Goal: Information Seeking & Learning: Learn about a topic

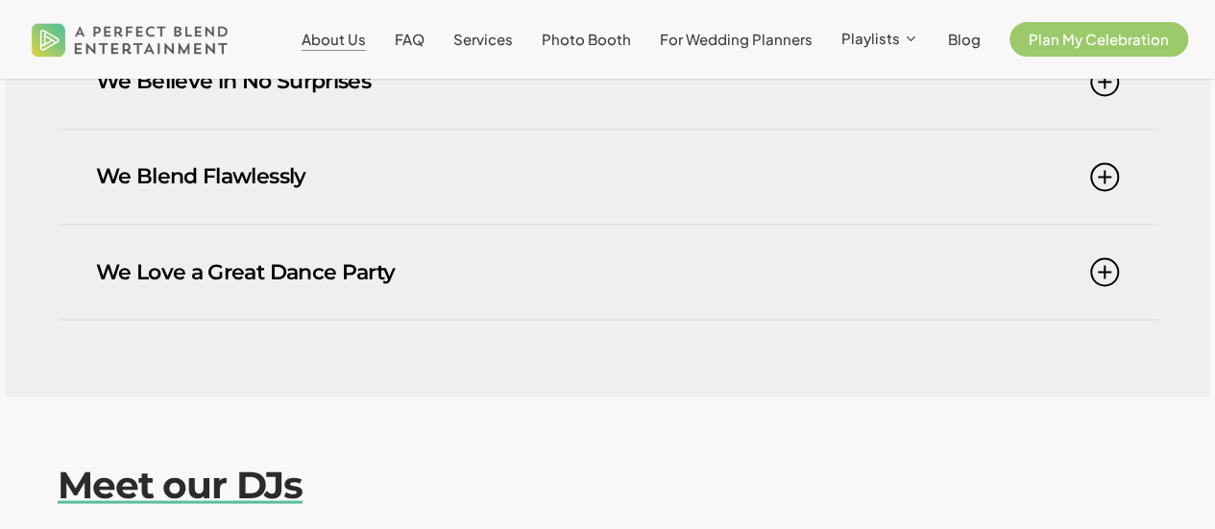
scroll to position [1547, 0]
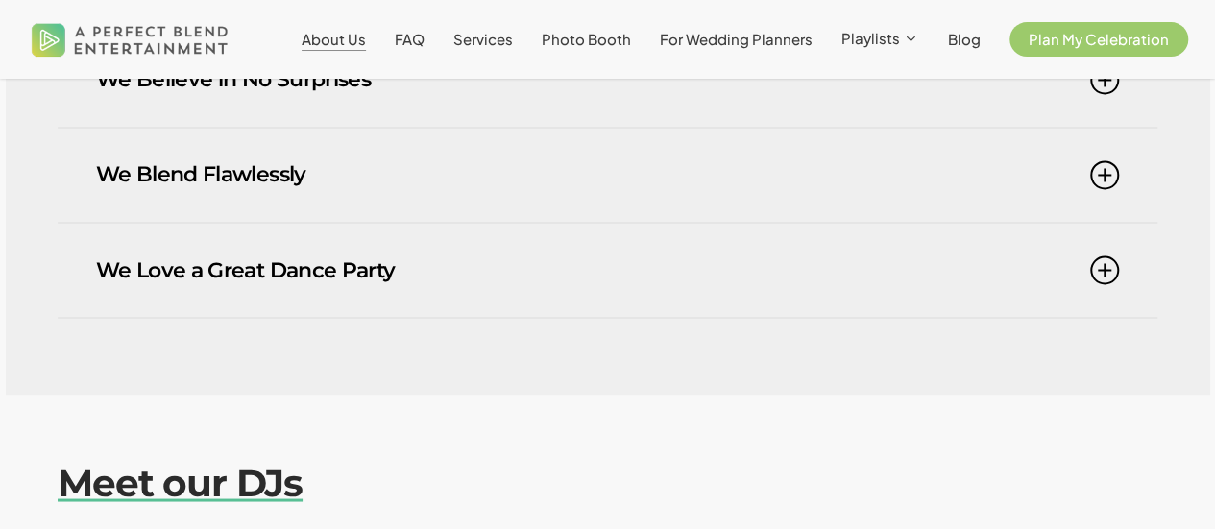
click at [620, 223] on link "We Love a Great Dance Party" at bounding box center [607, 270] width 1023 height 94
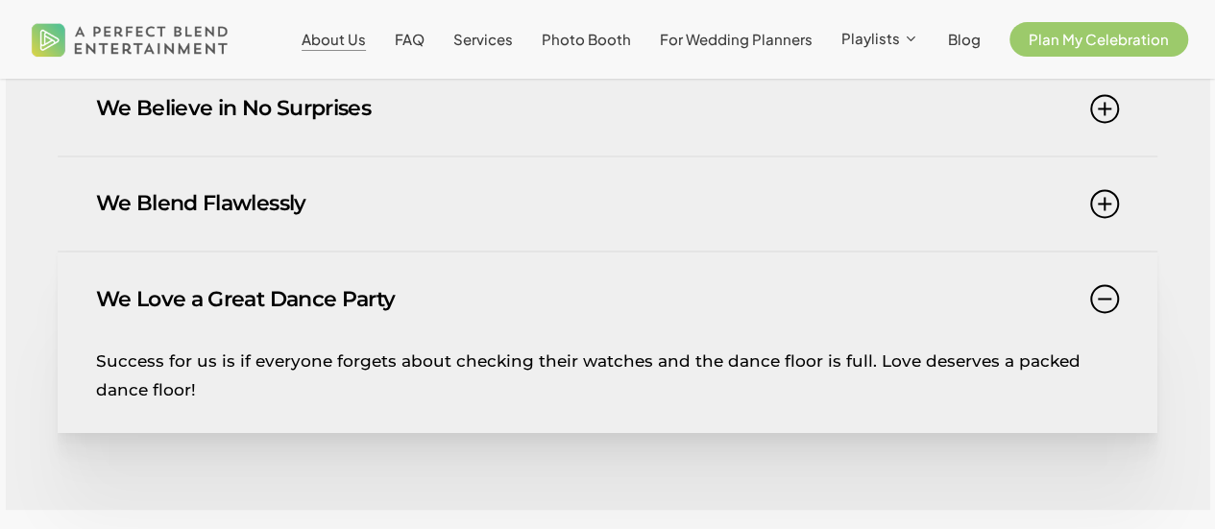
scroll to position [1511, 0]
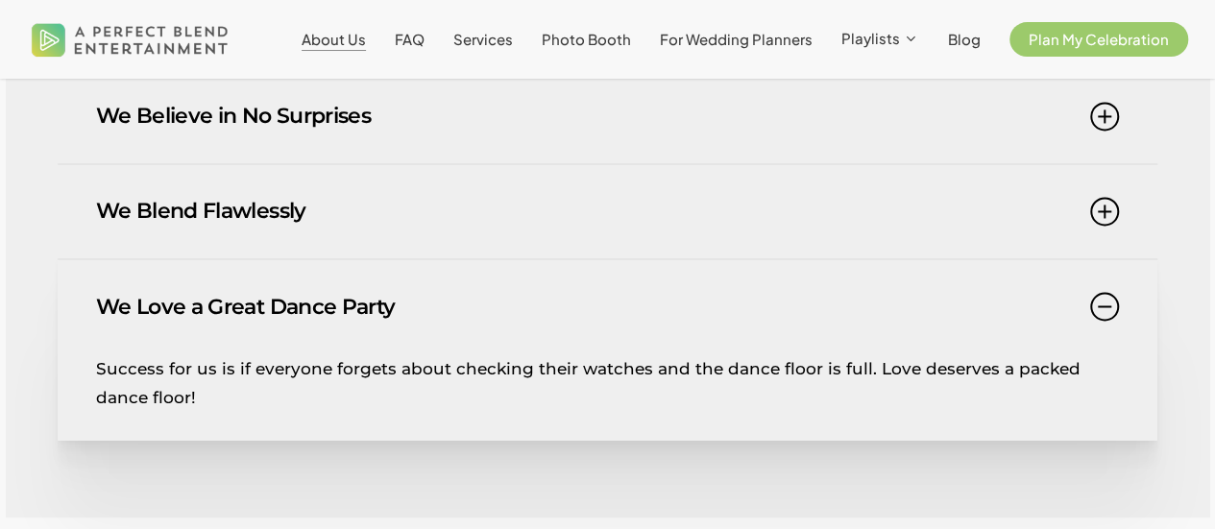
click at [601, 178] on link "We Blend Flawlessly" at bounding box center [607, 211] width 1023 height 94
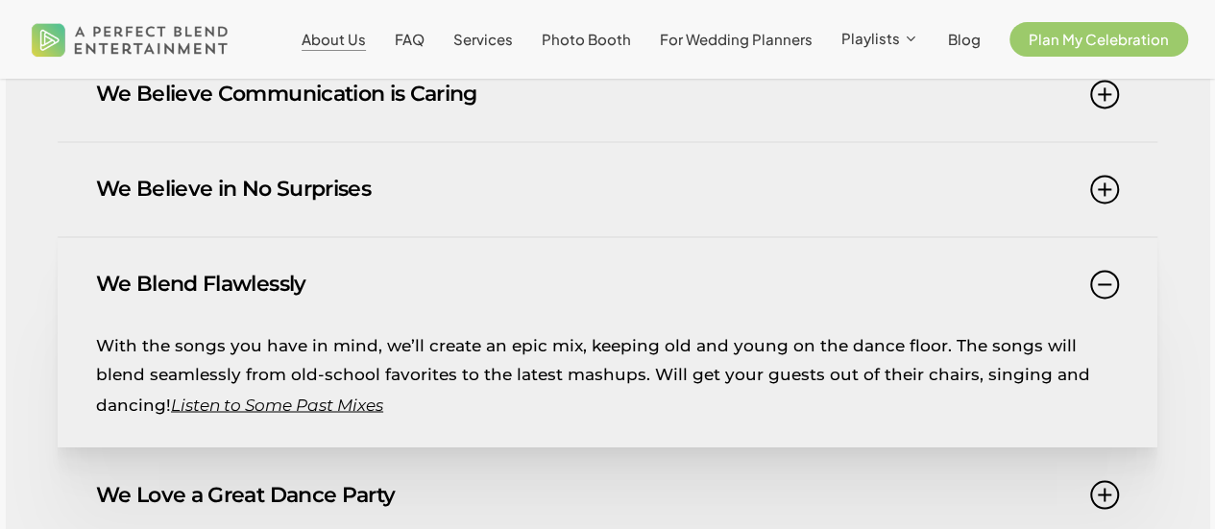
scroll to position [1437, 0]
click at [601, 178] on link "We Believe in No Surprises" at bounding box center [607, 190] width 1023 height 94
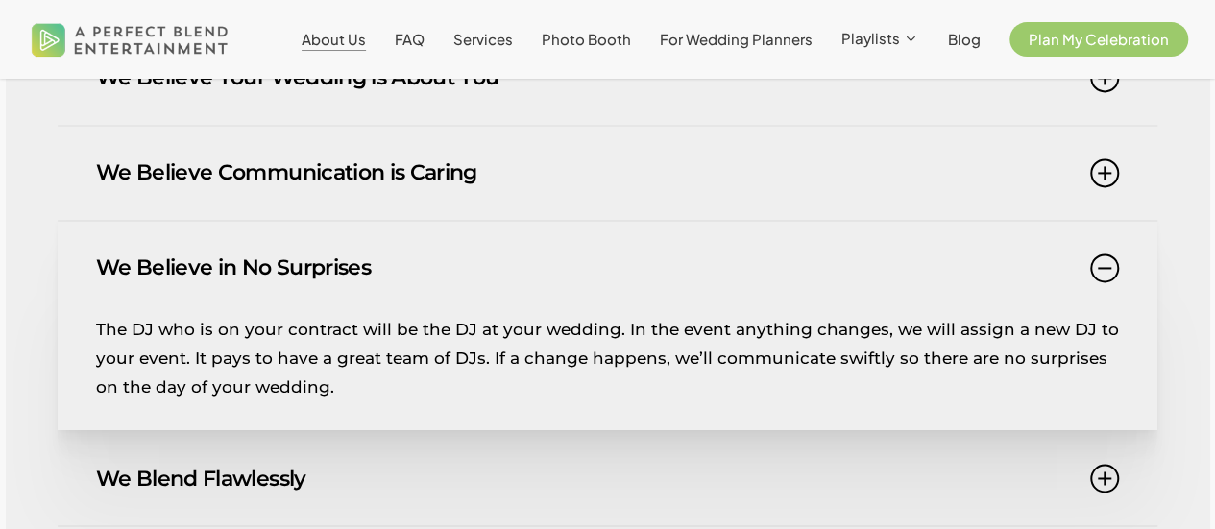
scroll to position [1348, 0]
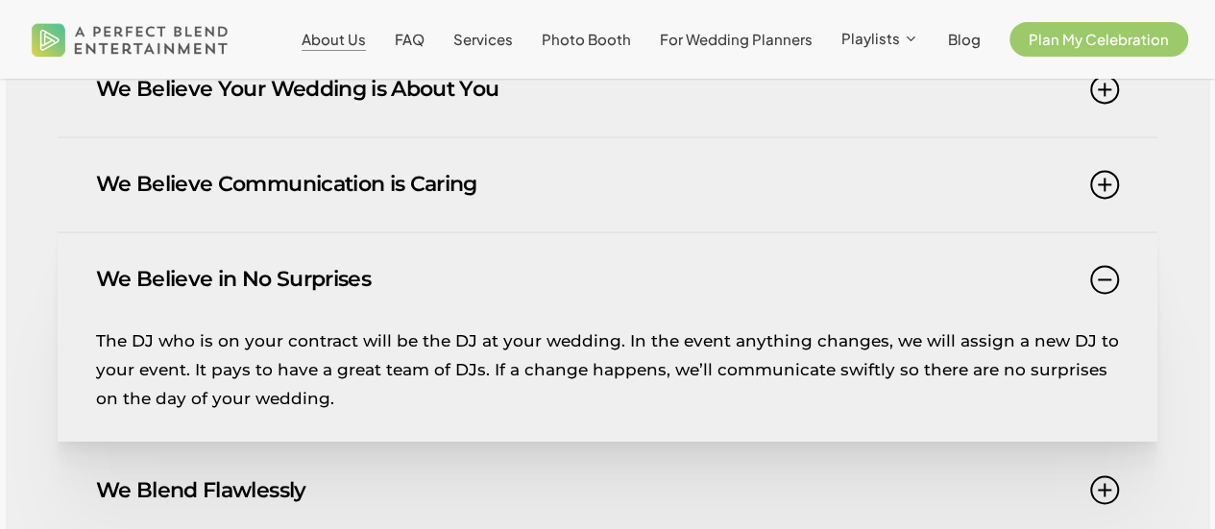
click at [601, 178] on link "We Believe Communication is Caring" at bounding box center [607, 184] width 1023 height 94
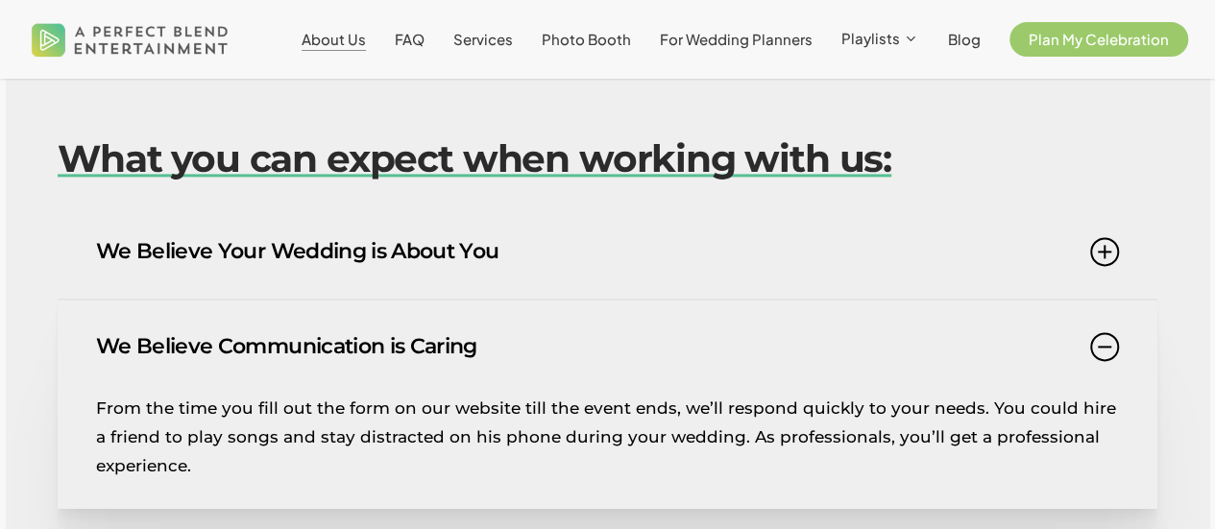
scroll to position [1177, 0]
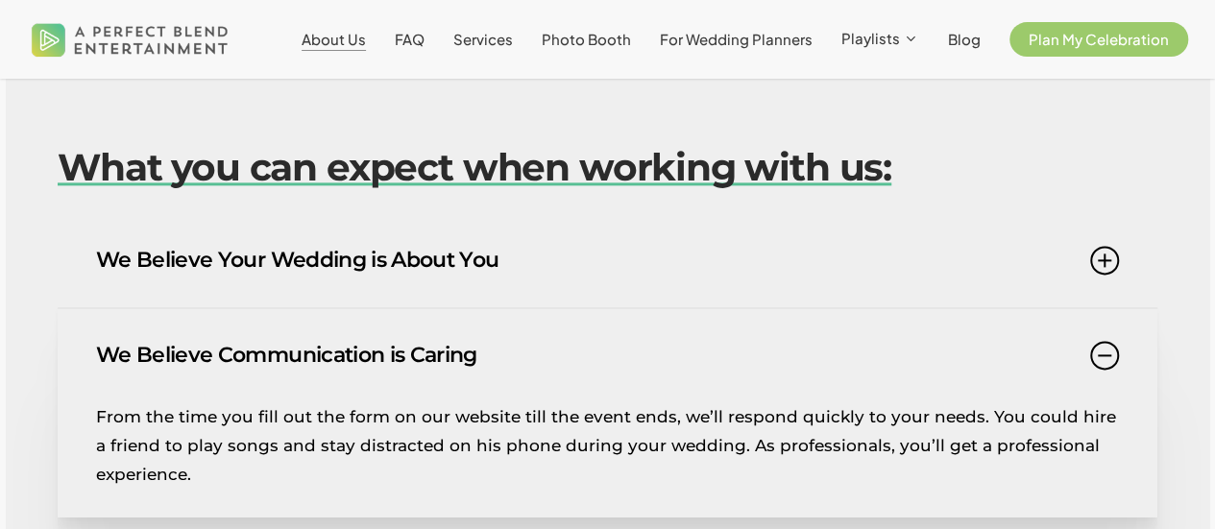
click at [597, 226] on link "We Believe Your Wedding is About You" at bounding box center [607, 260] width 1023 height 94
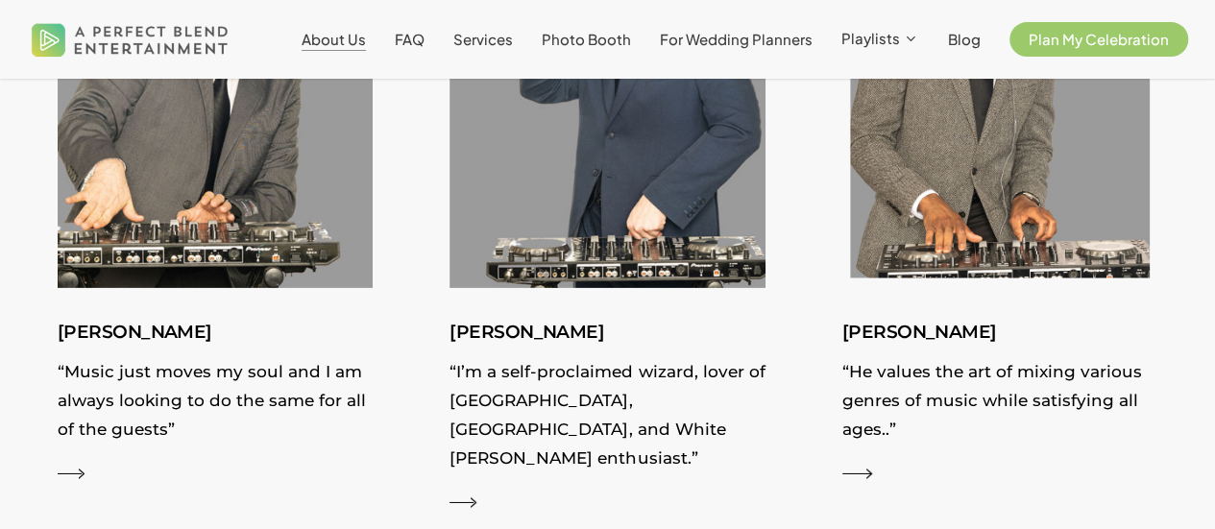
scroll to position [2883, 0]
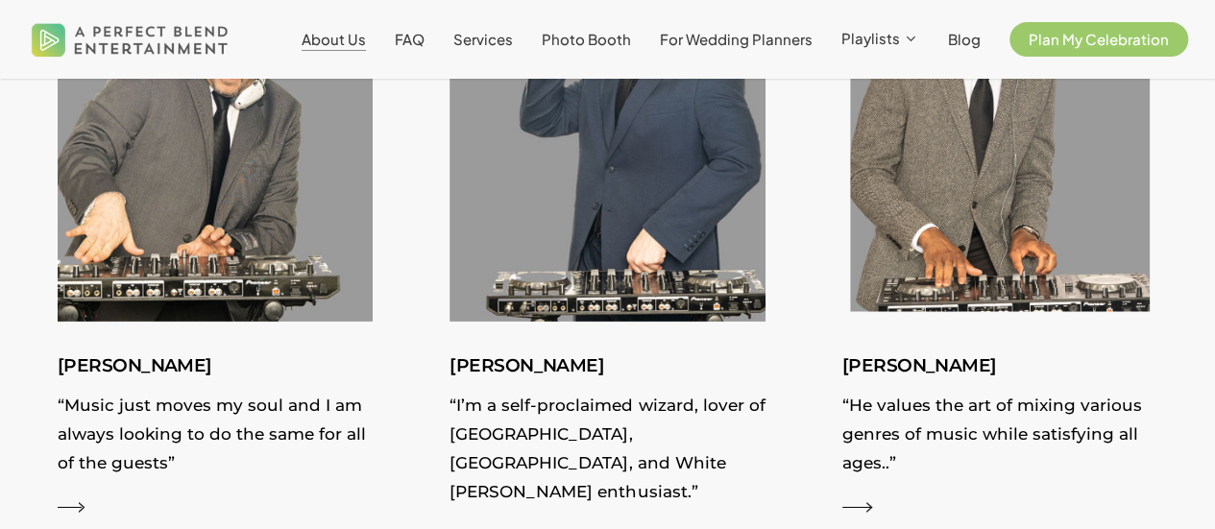
click at [881, 129] on img at bounding box center [999, 124] width 345 height 432
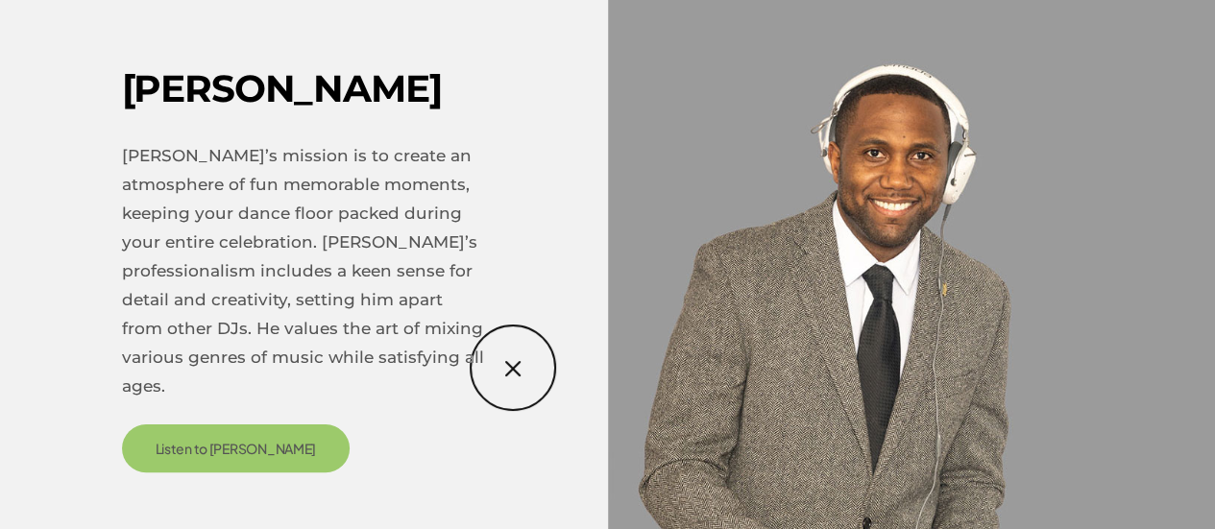
scroll to position [39, 0]
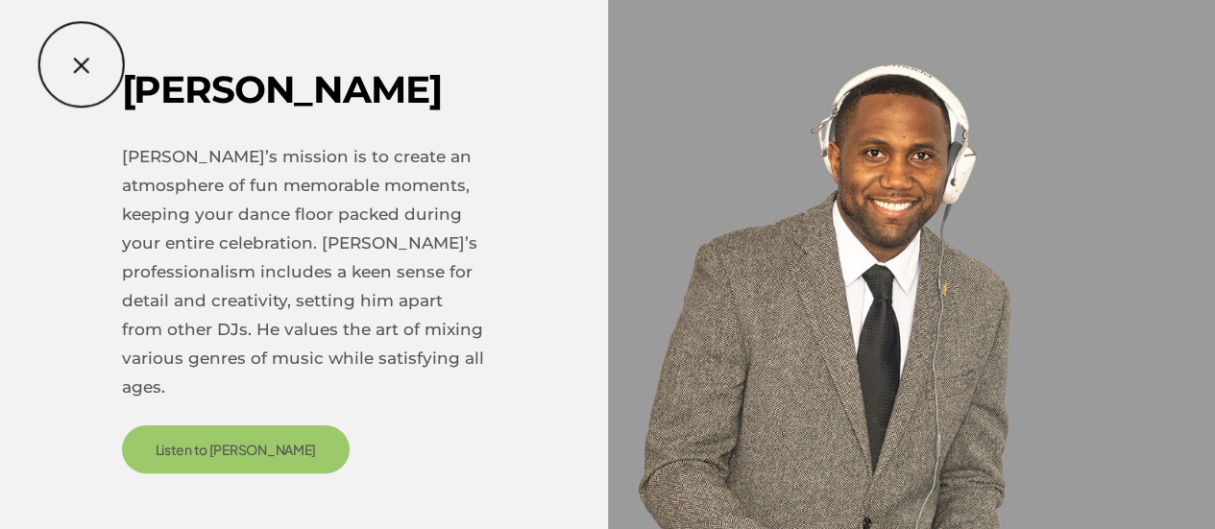
click at [82, 64] on div "Kevin Kevin’s mission is to create an atmosphere of fun memorable moments, keep…" at bounding box center [607, 264] width 1215 height 529
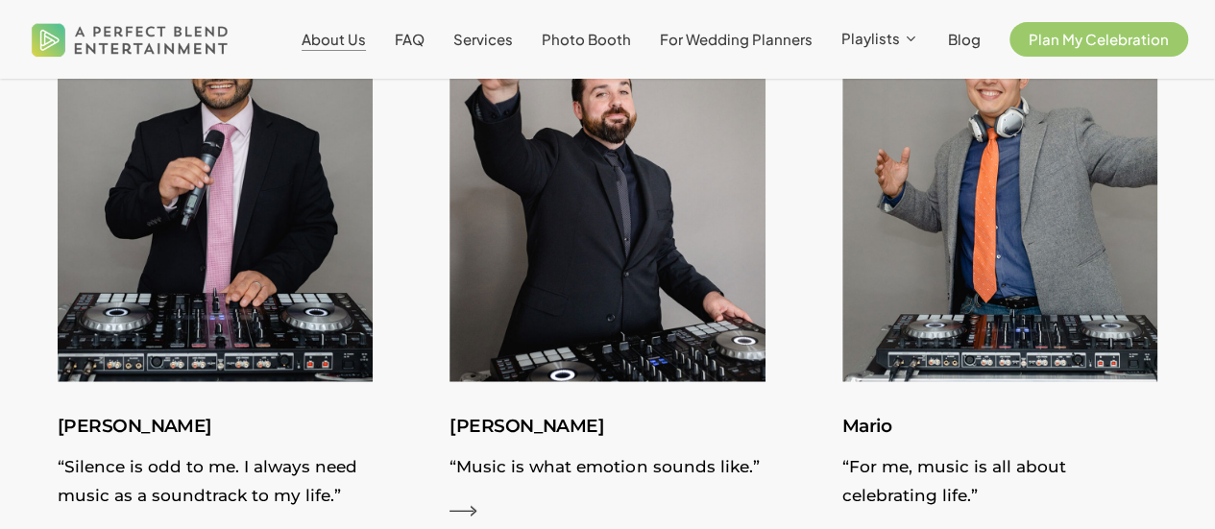
scroll to position [2199, 0]
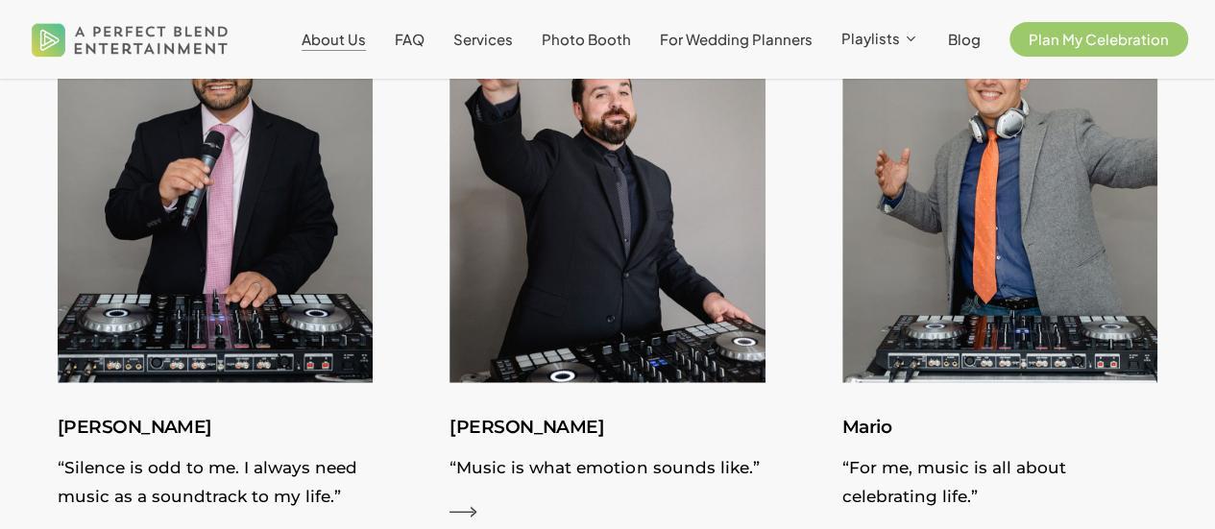
click at [237, 306] on img at bounding box center [215, 186] width 315 height 396
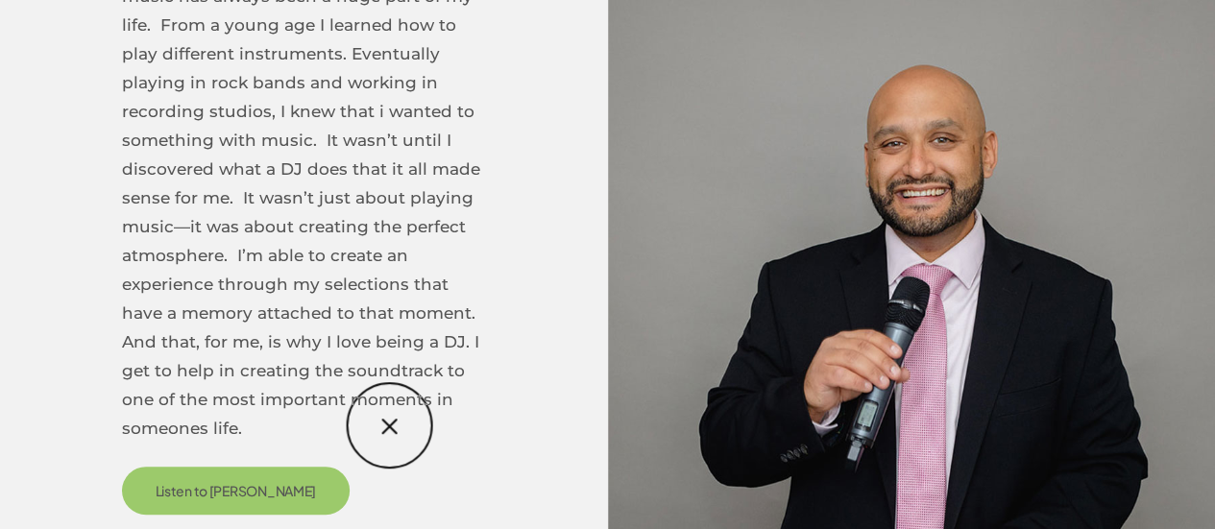
scroll to position [272, 0]
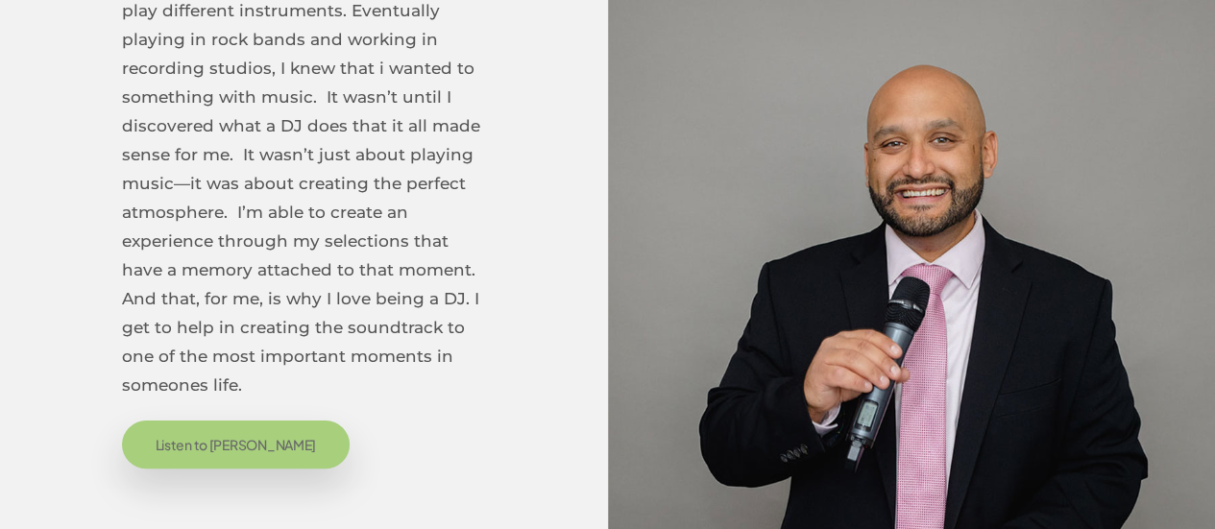
click at [196, 441] on span "Listen to Nick" at bounding box center [236, 444] width 161 height 19
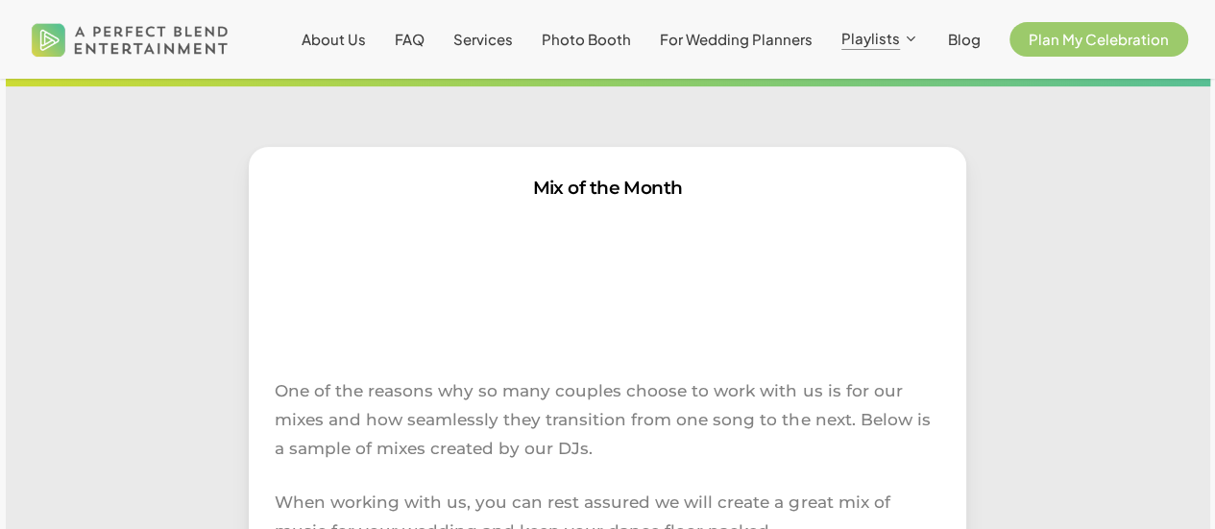
scroll to position [261, 0]
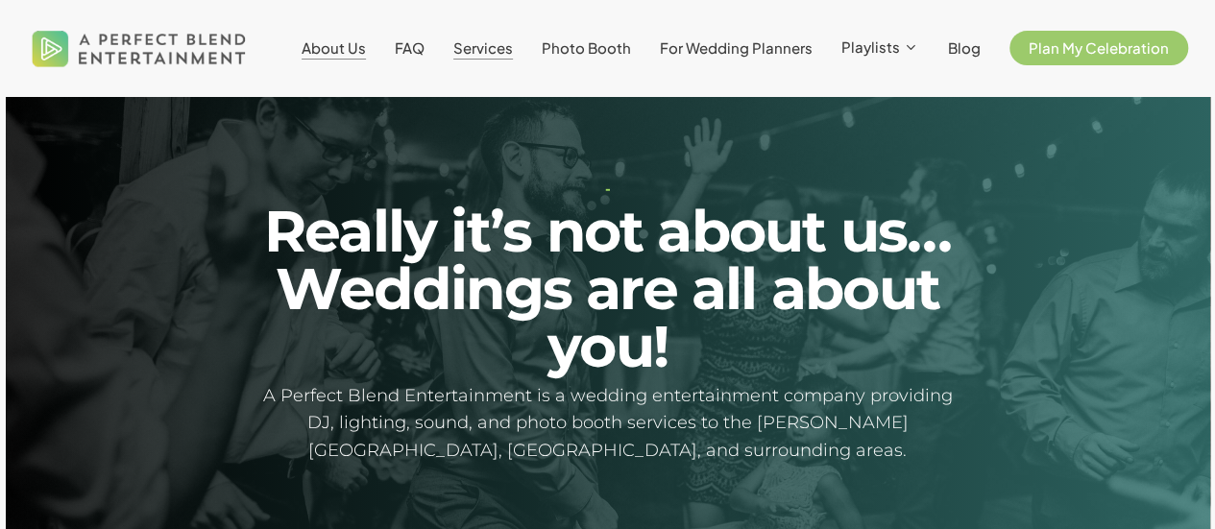
click at [509, 50] on span "Services" at bounding box center [483, 47] width 60 height 18
